Goal: Task Accomplishment & Management: Manage account settings

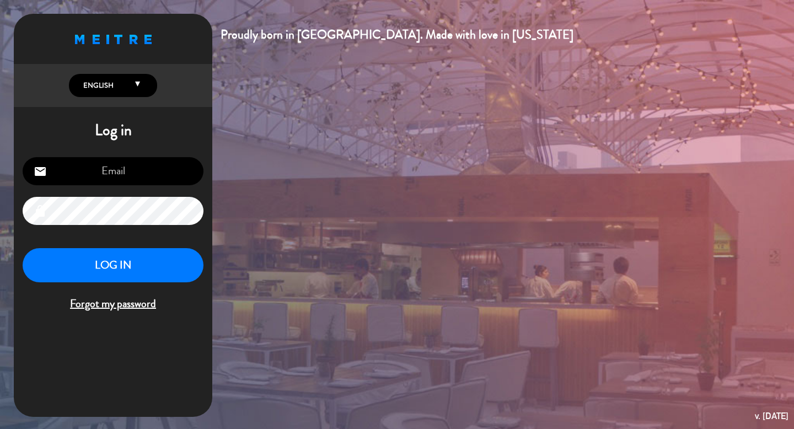
type input "[EMAIL_ADDRESS][DOMAIN_NAME]"
click at [98, 273] on button "LOG IN" at bounding box center [113, 265] width 181 height 35
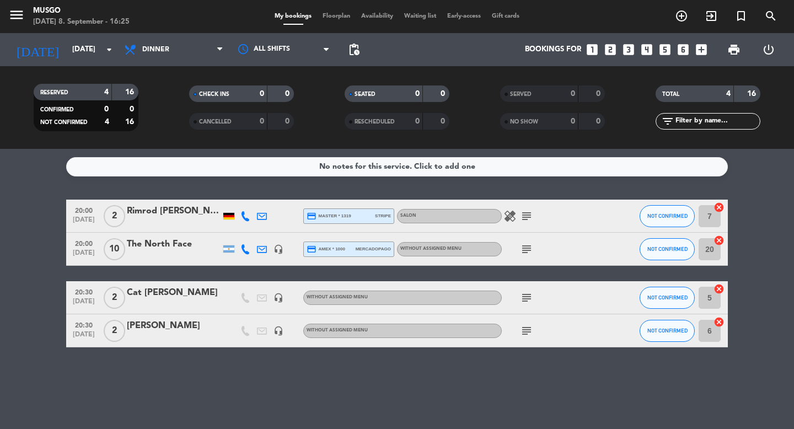
click at [157, 251] on div "The North Face" at bounding box center [174, 244] width 94 height 14
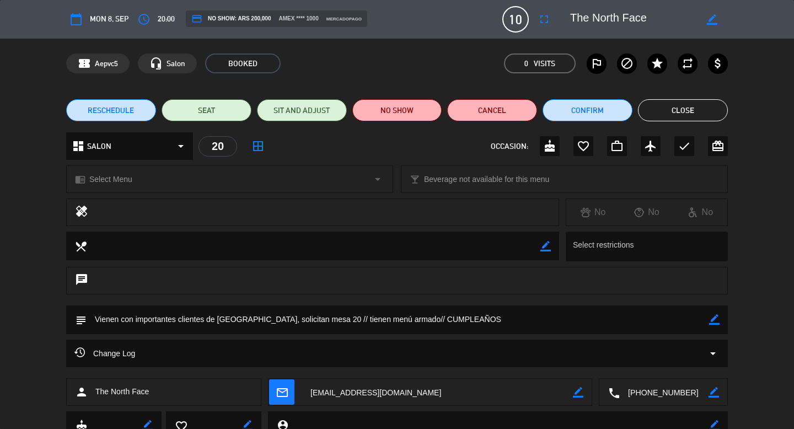
scroll to position [44, 0]
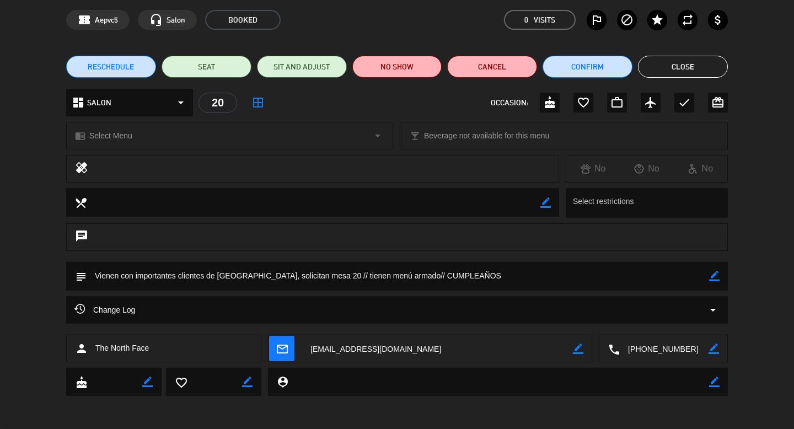
click at [712, 278] on icon "border_color" at bounding box center [714, 276] width 10 height 10
click at [549, 278] on textarea at bounding box center [398, 276] width 622 height 28
click at [715, 278] on icon at bounding box center [714, 276] width 10 height 10
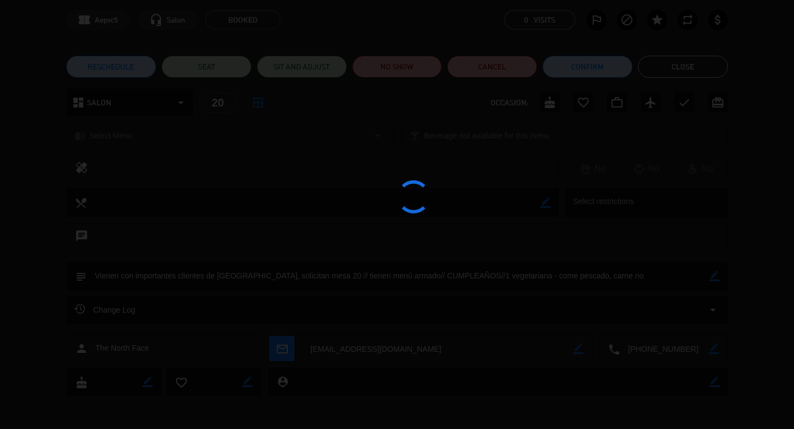
type textarea "Vienen con importantes clientes de [GEOGRAPHIC_DATA], solicitan mesa 20 // tien…"
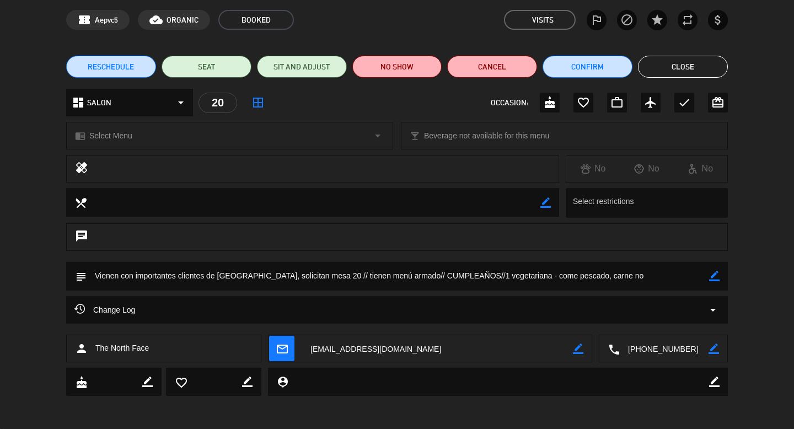
click at [693, 69] on button "Close" at bounding box center [683, 67] width 90 height 22
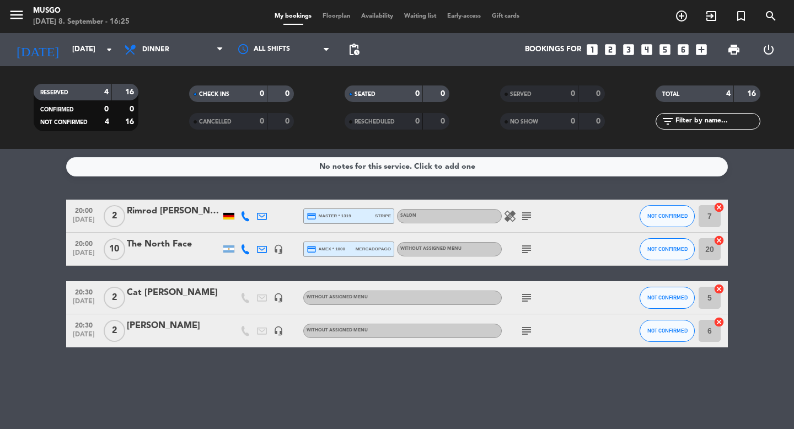
click at [155, 245] on div "The North Face" at bounding box center [174, 244] width 94 height 14
